Goal: Transaction & Acquisition: Download file/media

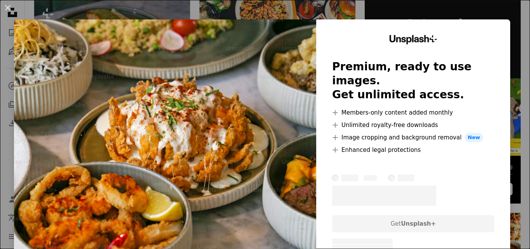
scroll to position [194, 0]
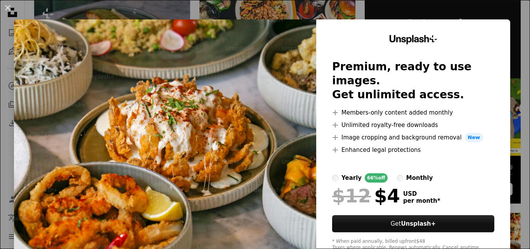
click at [289, 161] on img at bounding box center [165, 142] width 302 height 247
click at [281, 102] on img at bounding box center [165, 142] width 302 height 247
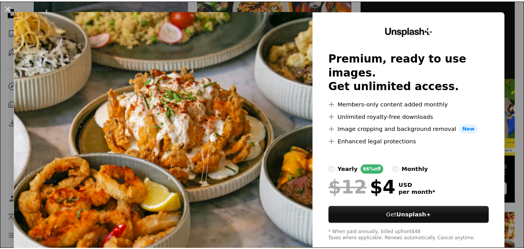
scroll to position [0, 0]
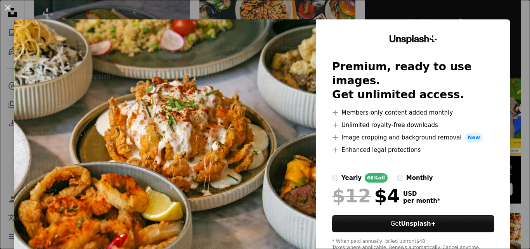
click at [9, 8] on button "An X shape" at bounding box center [7, 7] width 9 height 9
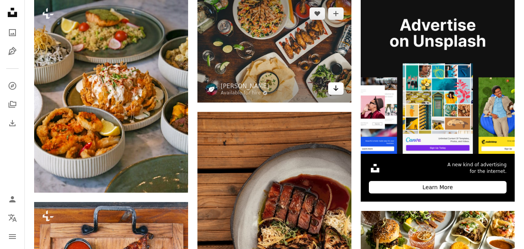
click at [335, 86] on icon "Arrow pointing down" at bounding box center [336, 87] width 6 height 9
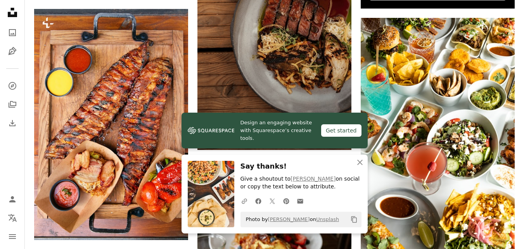
scroll to position [388, 0]
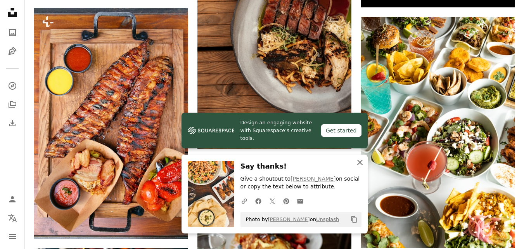
click at [357, 160] on icon "An X shape" at bounding box center [359, 162] width 9 height 9
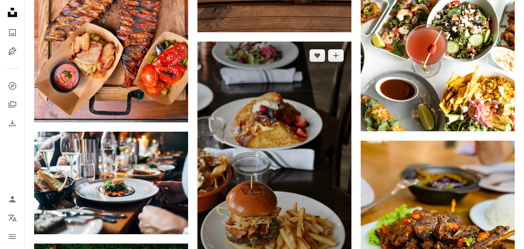
scroll to position [582, 0]
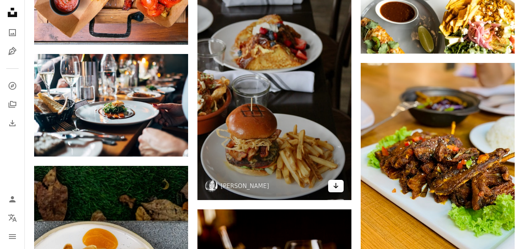
click at [336, 187] on icon "Download" at bounding box center [336, 185] width 5 height 5
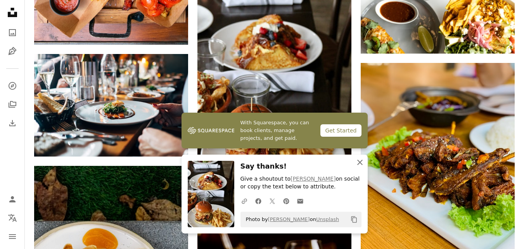
click at [360, 161] on icon "button" at bounding box center [359, 161] width 5 height 5
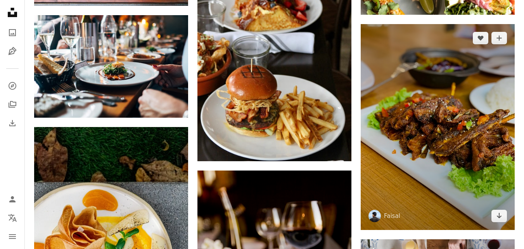
scroll to position [698, 0]
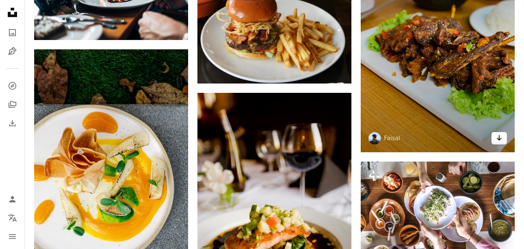
click at [498, 139] on icon "Arrow pointing down" at bounding box center [499, 137] width 6 height 9
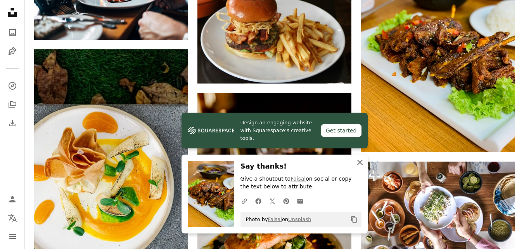
click at [363, 161] on icon "An X shape" at bounding box center [359, 162] width 9 height 9
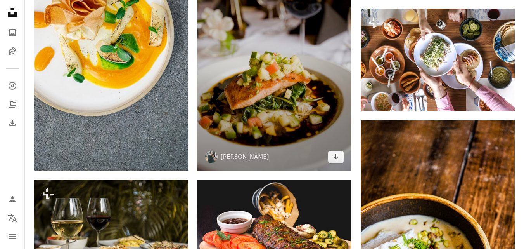
scroll to position [854, 0]
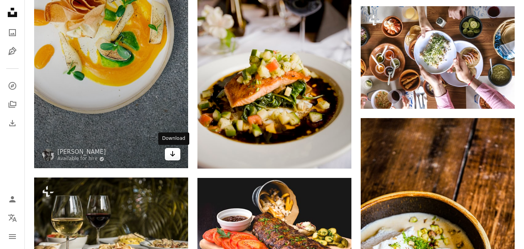
click at [174, 152] on icon "Arrow pointing down" at bounding box center [173, 153] width 6 height 9
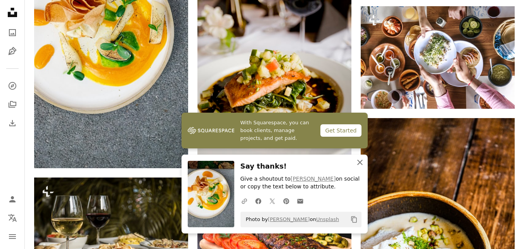
click at [359, 162] on icon "An X shape" at bounding box center [359, 162] width 9 height 9
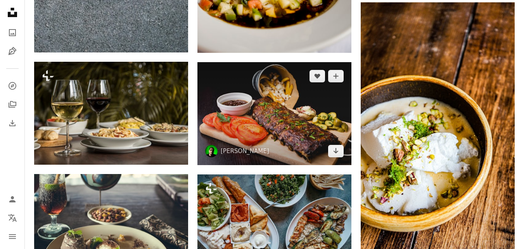
scroll to position [970, 0]
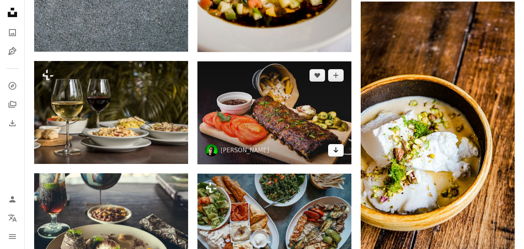
click at [336, 149] on icon "Download" at bounding box center [336, 149] width 5 height 5
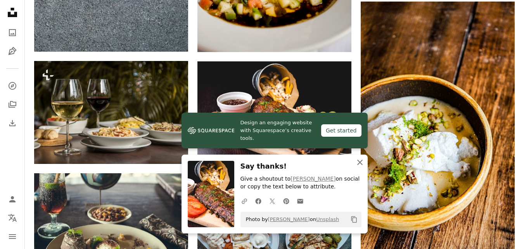
click at [360, 158] on icon "An X shape" at bounding box center [359, 162] width 9 height 9
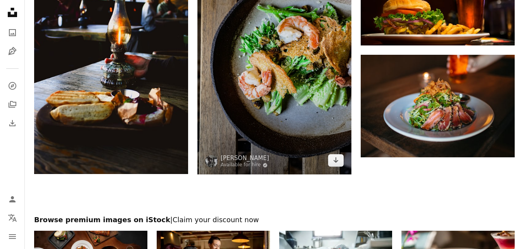
scroll to position [1319, 0]
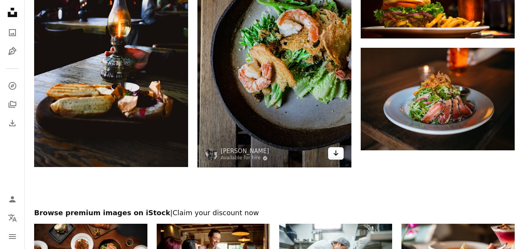
click at [334, 155] on icon "Arrow pointing down" at bounding box center [336, 152] width 6 height 9
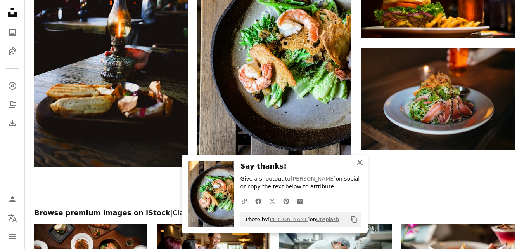
click at [360, 159] on icon "An X shape" at bounding box center [359, 162] width 9 height 9
